Goal: Task Accomplishment & Management: Use online tool/utility

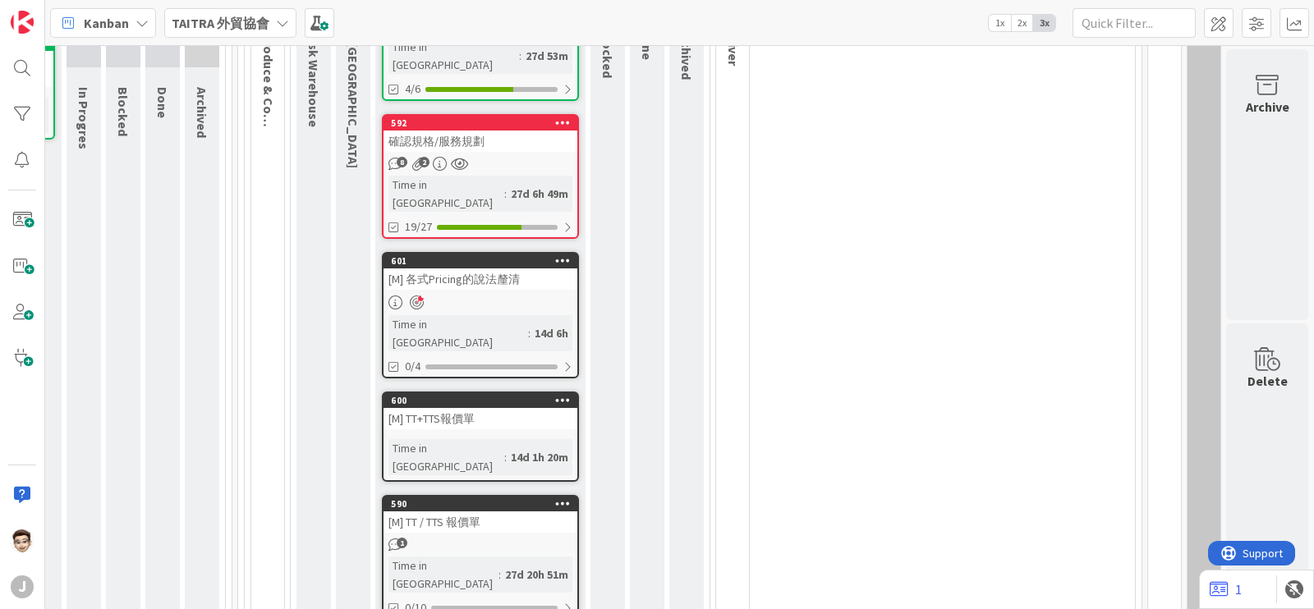
click at [496, 538] on div "1" at bounding box center [480, 545] width 194 height 14
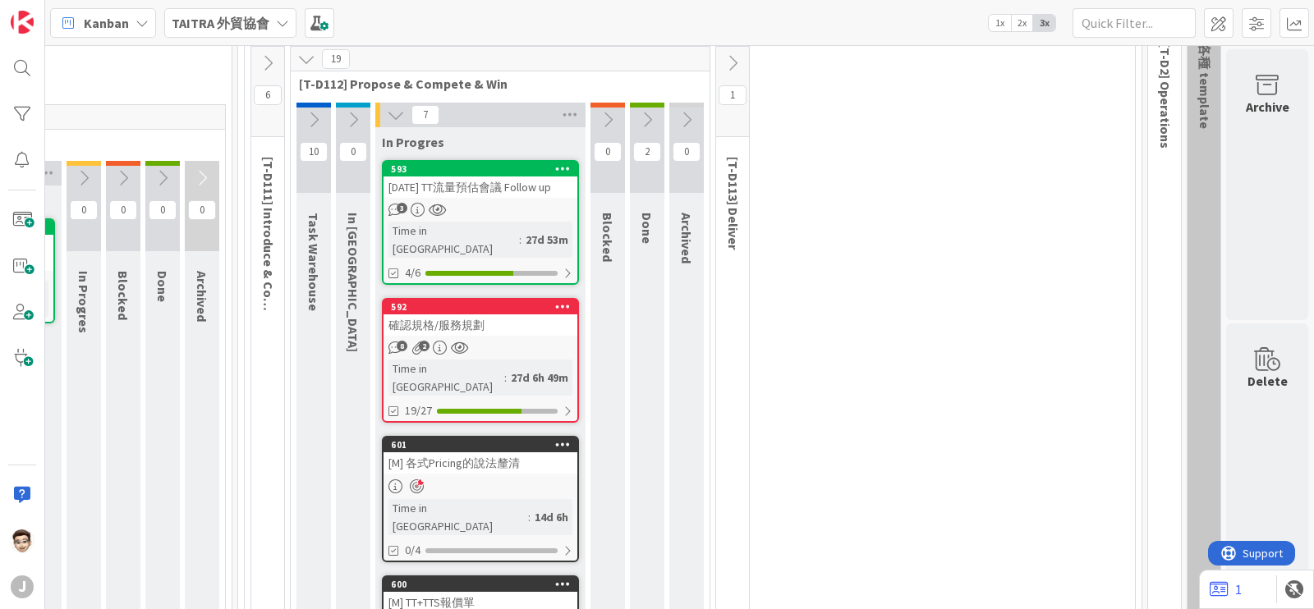
drag, startPoint x: 479, startPoint y: 190, endPoint x: 465, endPoint y: 190, distance: 14.0
click at [465, 190] on div "[DATE] TT流量預估會議 Follow up" at bounding box center [480, 187] width 194 height 21
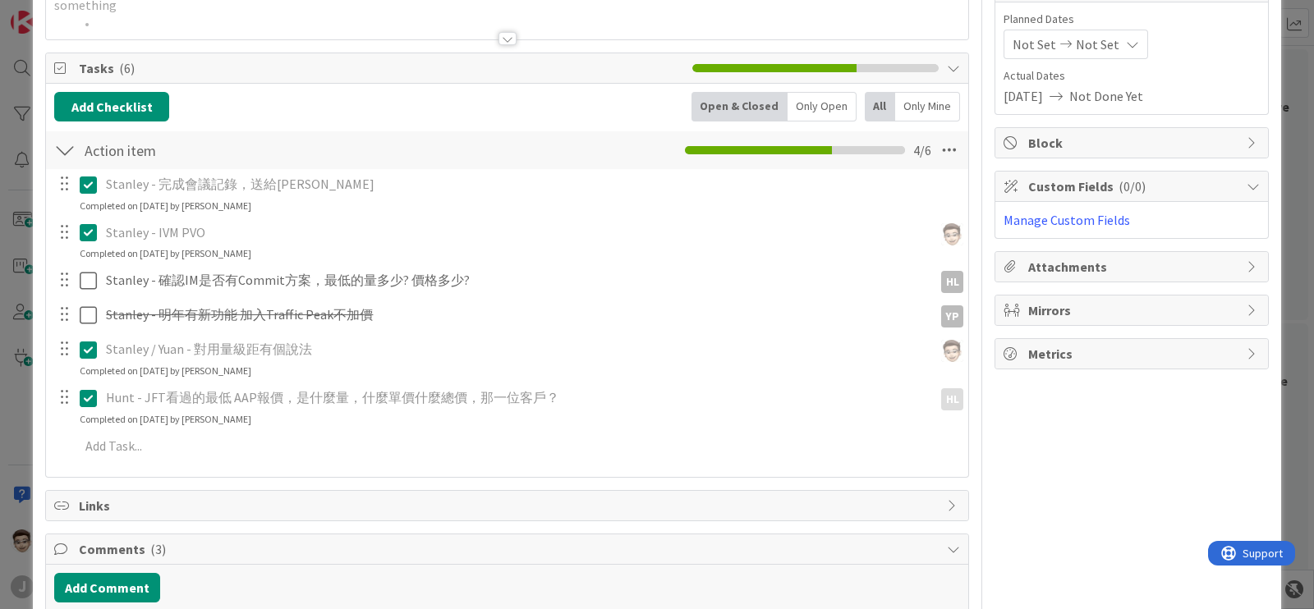
scroll to position [196, 0]
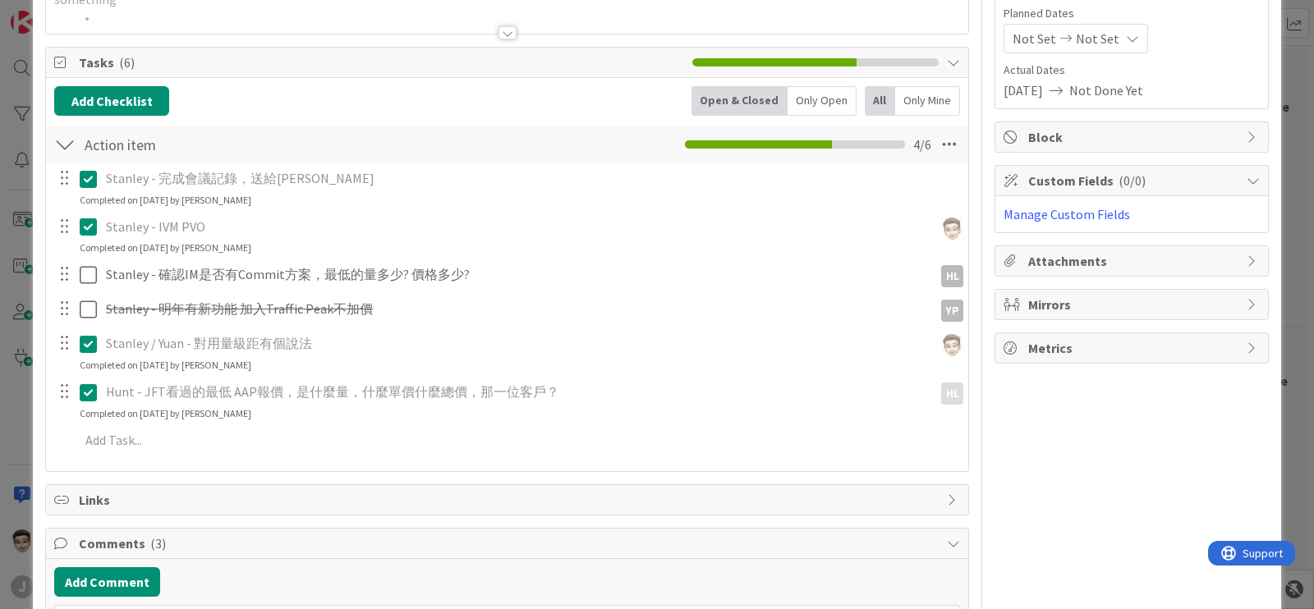
click at [12, 323] on div "ID 593 TAITRA 外貿協會 In Progres Title 29 / 128 [DATE] TT流量預估會議 Follow up Descript…" at bounding box center [657, 304] width 1314 height 609
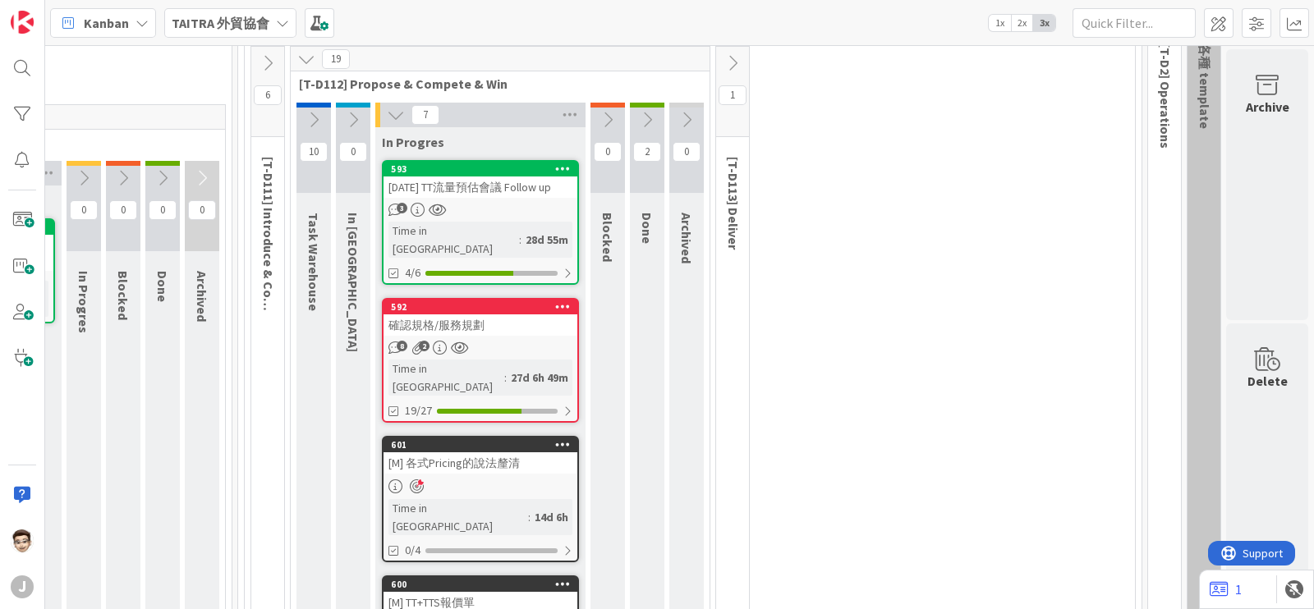
click at [465, 341] on div "8 2" at bounding box center [480, 348] width 194 height 14
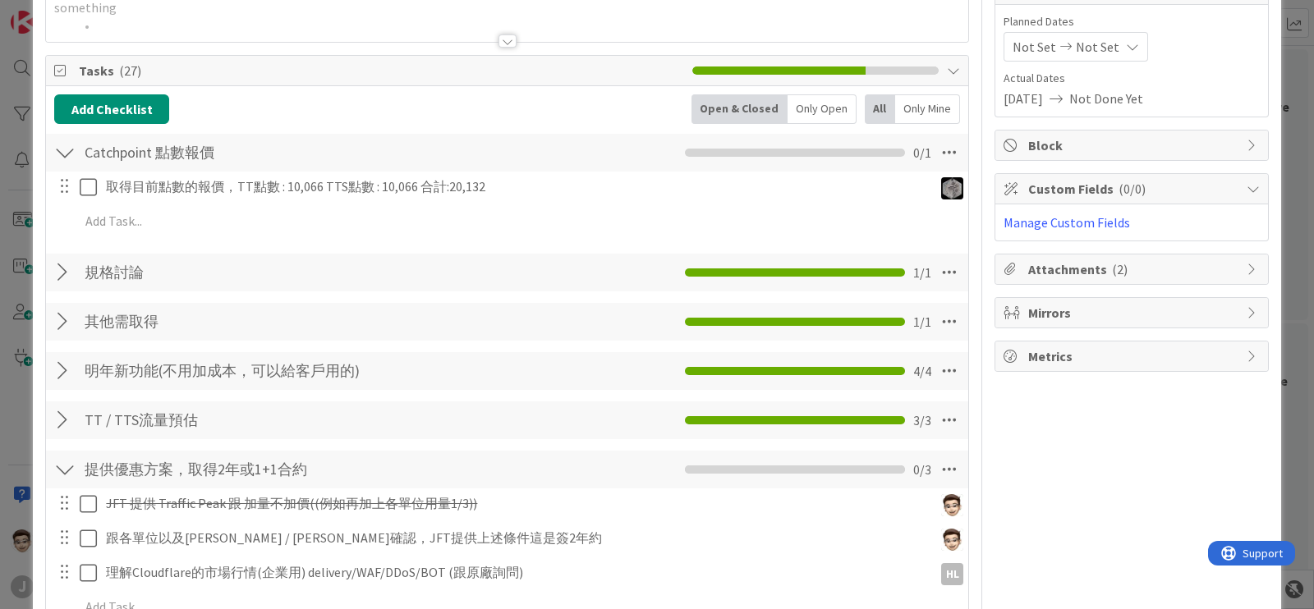
scroll to position [51, 0]
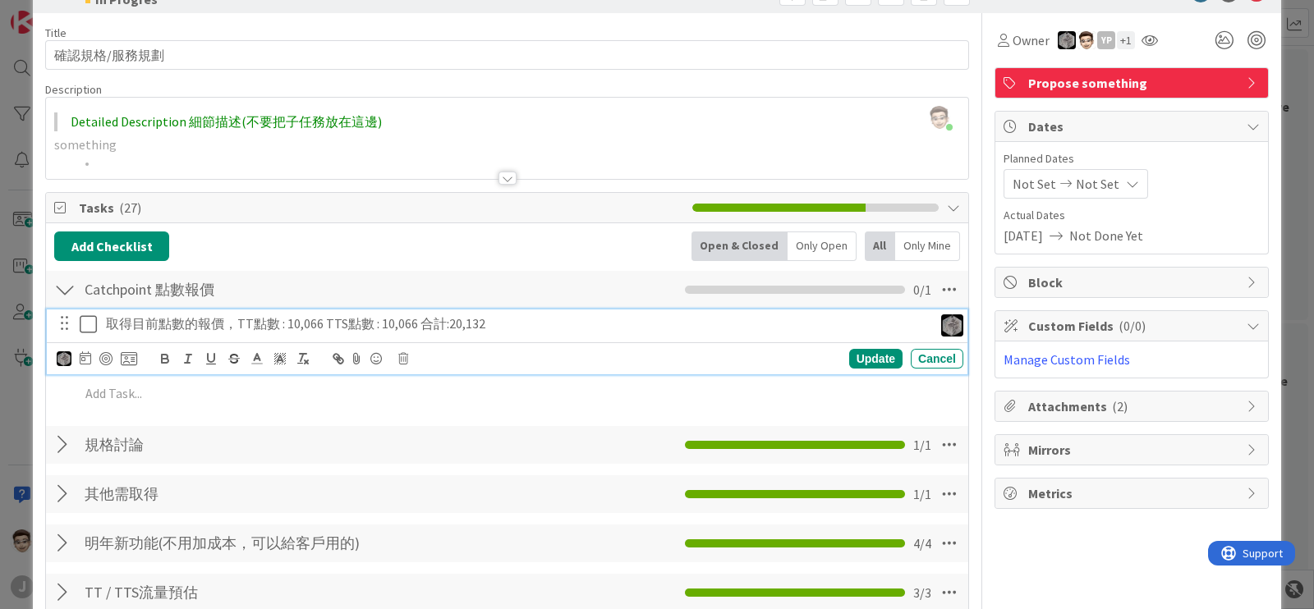
click at [206, 324] on p "取得目前點數的報價，TT點數 : 10,066 TTS點數 : 10,066 合計:20,132" at bounding box center [516, 323] width 820 height 19
click at [85, 332] on button at bounding box center [90, 324] width 20 height 26
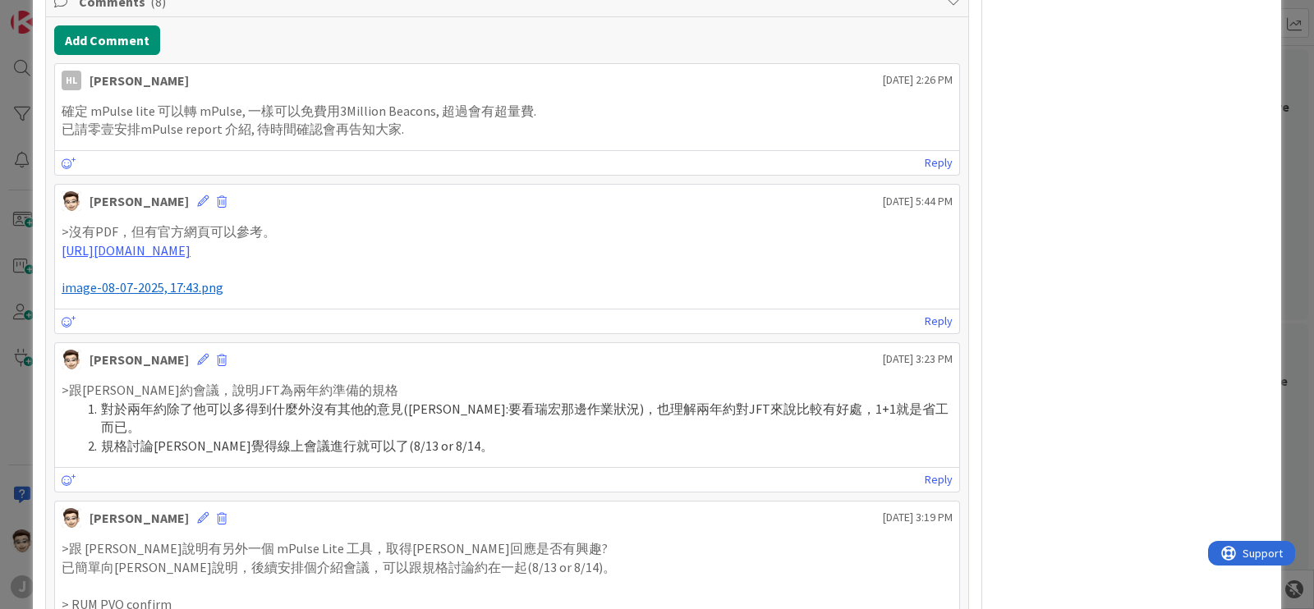
scroll to position [1649, 0]
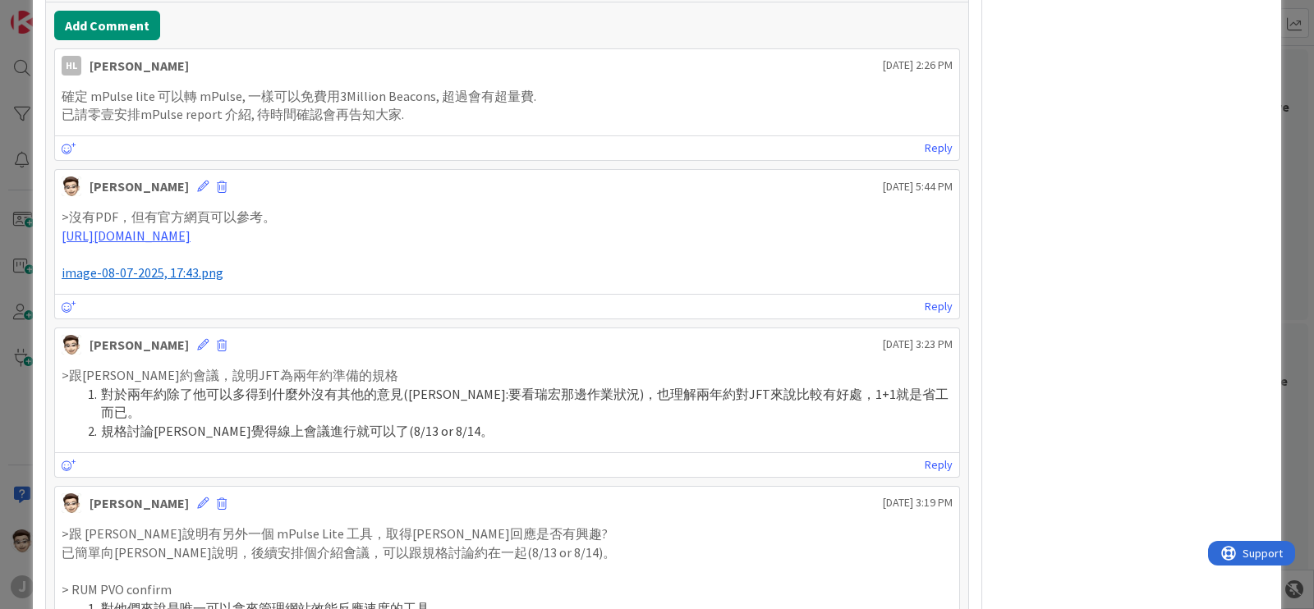
click at [0, 216] on div "ID 592 TAITRA 外貿協會 In Progres Title 9 / 128 確認規格/服務規劃 Description [PERSON_NAME]…" at bounding box center [657, 304] width 1314 height 609
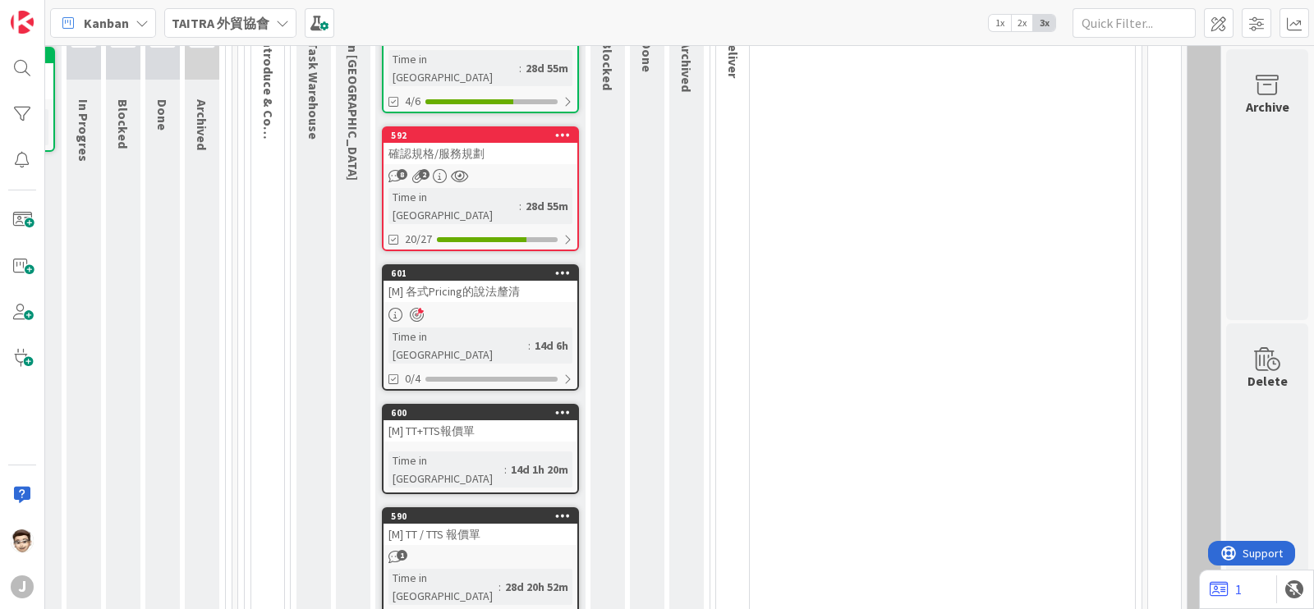
scroll to position [336, 468]
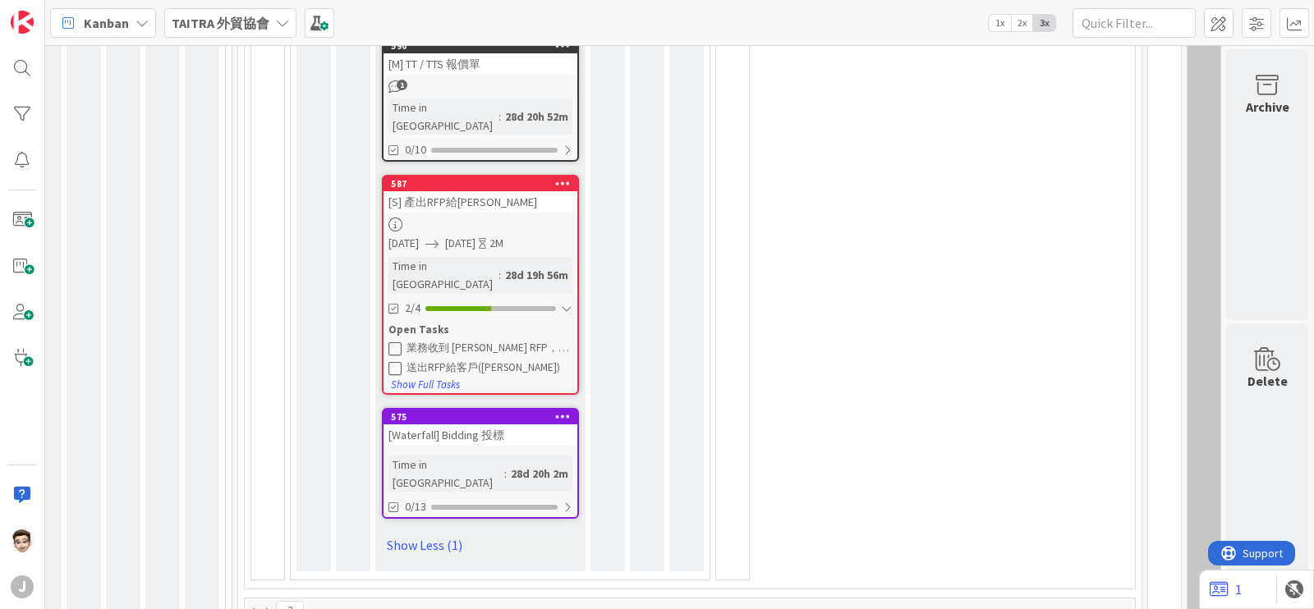
click at [470, 175] on link "587 [S] 產出RFP給[PERSON_NAME] [DATE] [DATE] 2M Time in [GEOGRAPHIC_DATA] : 28d 19…" at bounding box center [480, 285] width 197 height 220
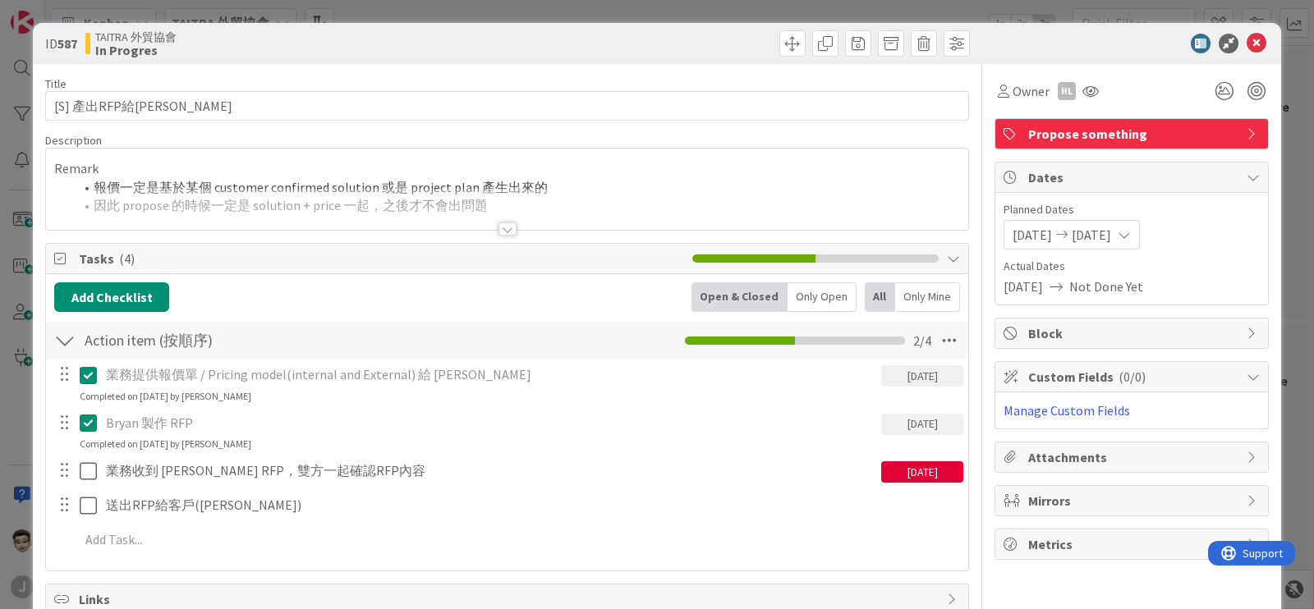
click at [1111, 233] on span "[DATE]" at bounding box center [1090, 235] width 39 height 20
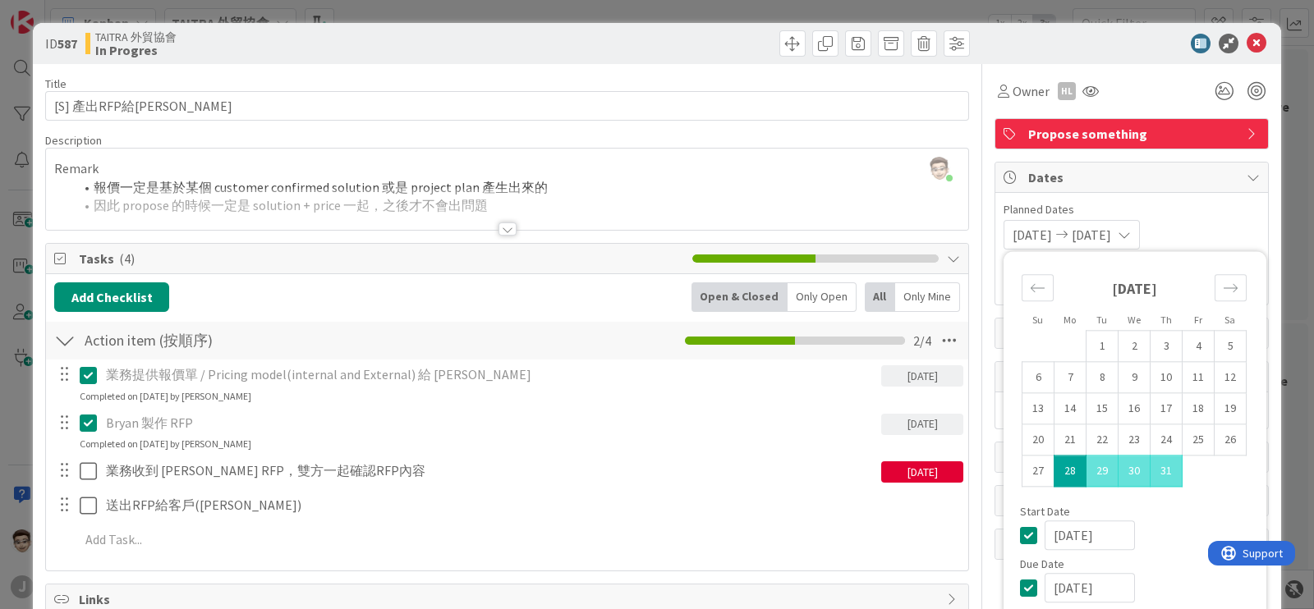
click at [1066, 462] on td "28" at bounding box center [1070, 471] width 32 height 31
click at [1222, 288] on icon "Move forward to switch to the next month." at bounding box center [1230, 288] width 16 height 16
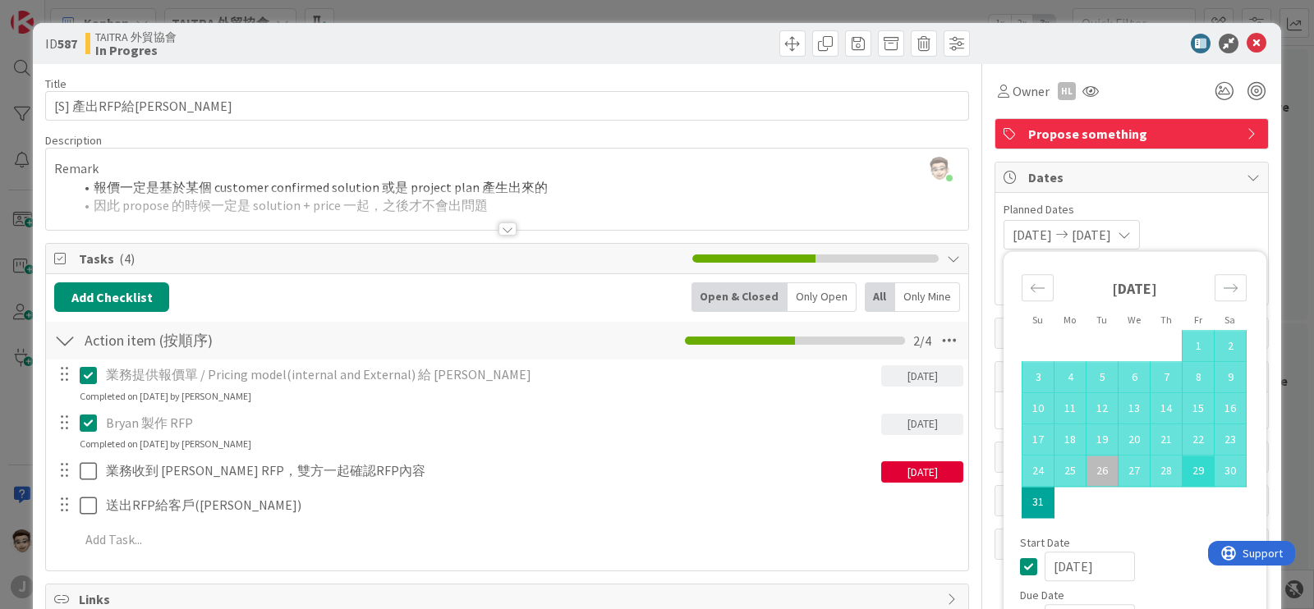
click at [1182, 470] on td "29" at bounding box center [1198, 471] width 32 height 31
type input "[DATE]"
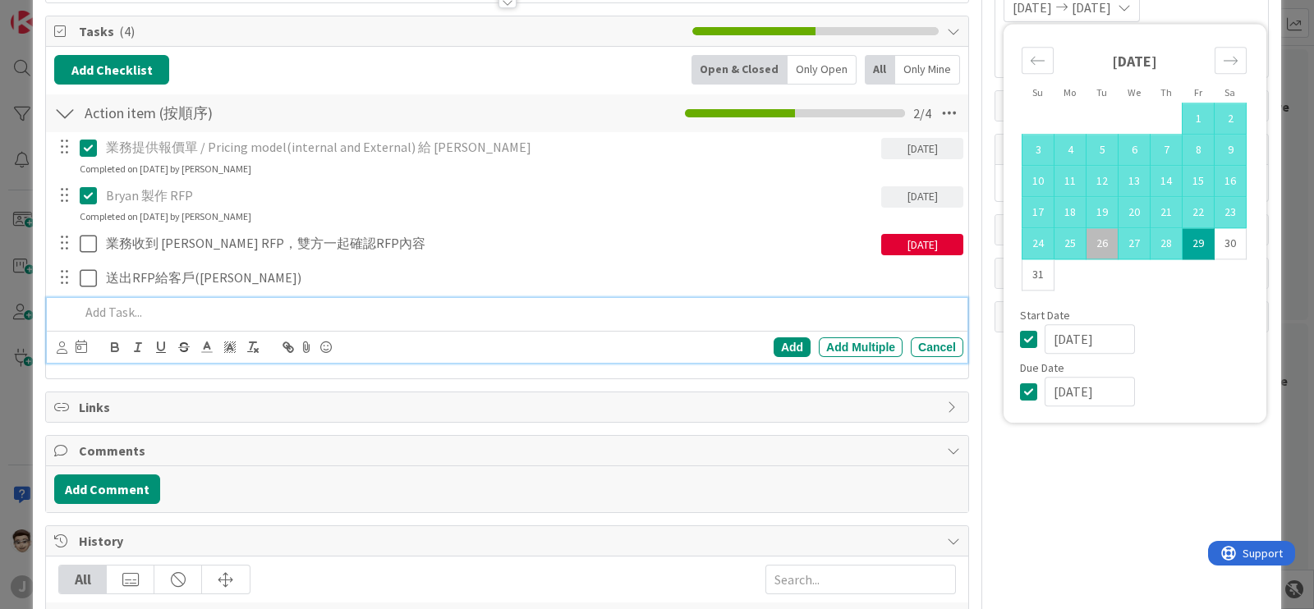
click at [903, 309] on p at bounding box center [518, 312] width 877 height 19
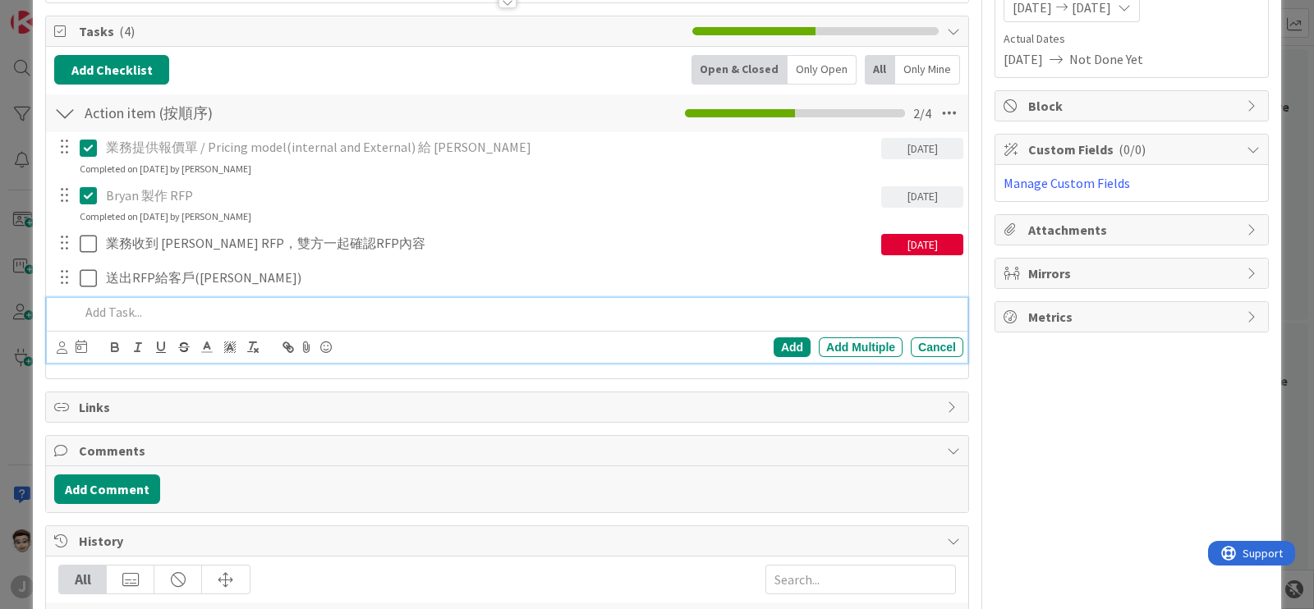
click at [1077, 433] on div "Owner HL Propose something Dates Planned Dates [DATE] [DATE] Su Mo Tu We Th Fr …" at bounding box center [1131, 389] width 274 height 1105
